Goal: Task Accomplishment & Management: Manage account settings

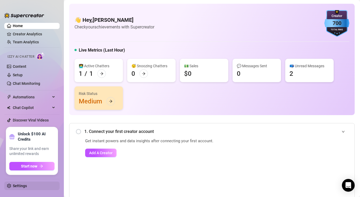
click at [22, 187] on link "Settings" at bounding box center [20, 186] width 14 height 4
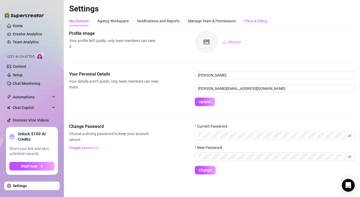
click at [259, 21] on div "Plans & Billing" at bounding box center [256, 21] width 23 height 6
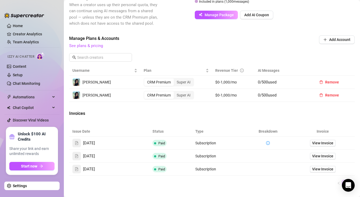
scroll to position [199, 0]
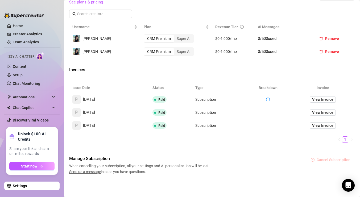
click at [312, 160] on icon "close-circle" at bounding box center [313, 160] width 4 height 4
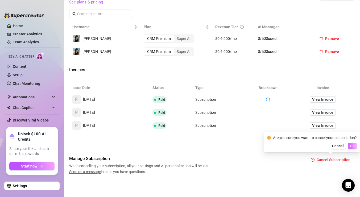
click at [351, 146] on span "OK" at bounding box center [352, 146] width 5 height 4
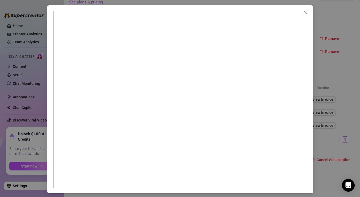
scroll to position [3, 0]
click at [306, 13] on icon "close" at bounding box center [306, 13] width 4 height 4
